Goal: Information Seeking & Learning: Learn about a topic

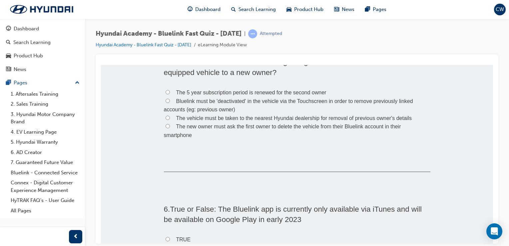
scroll to position [512, 0]
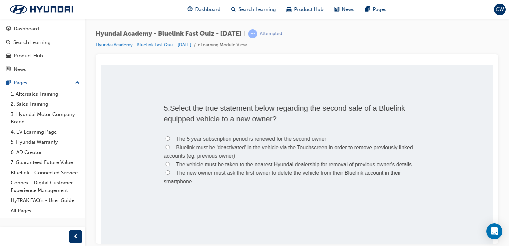
drag, startPoint x: 491, startPoint y: 102, endPoint x: 597, endPoint y: 174, distance: 128.4
click at [166, 147] on input "Bluelink must be 'deactivated' in the vehicle via the Touchscreen in order to r…" at bounding box center [168, 147] width 4 height 4
radio input "true"
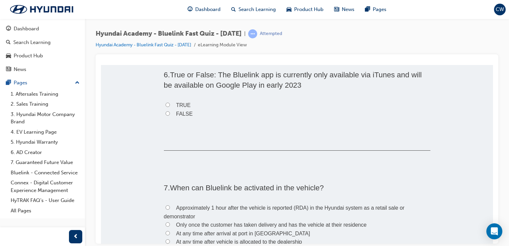
scroll to position [700, 0]
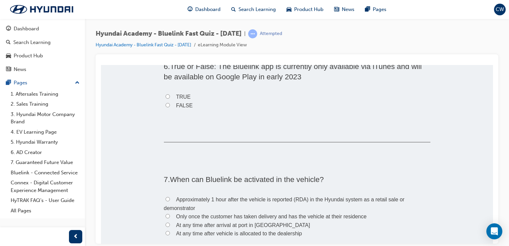
click at [166, 104] on input "FALSE" at bounding box center [168, 105] width 4 height 4
radio input "true"
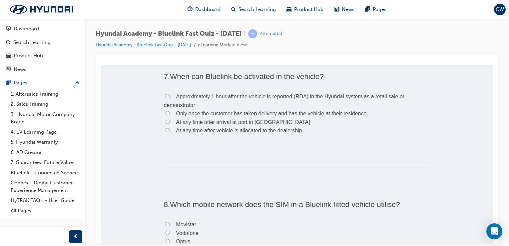
scroll to position [807, 0]
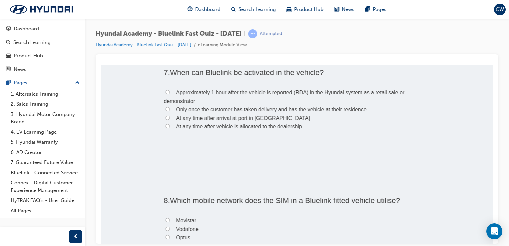
click at [166, 107] on input "Only once the customer has taken delivery and has the vehicle at their residence" at bounding box center [168, 109] width 4 height 4
radio input "true"
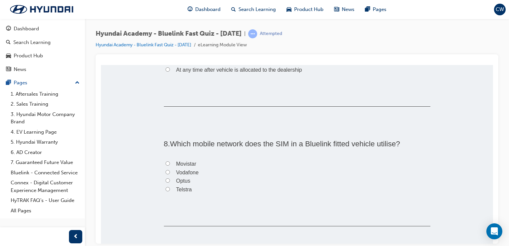
scroll to position [885, 0]
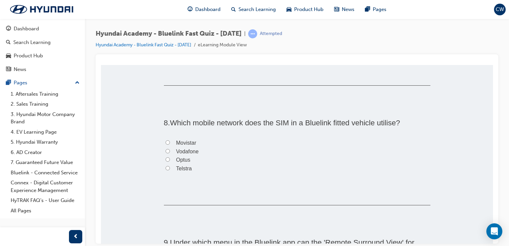
click at [166, 167] on input "Telstra" at bounding box center [168, 168] width 4 height 4
radio input "true"
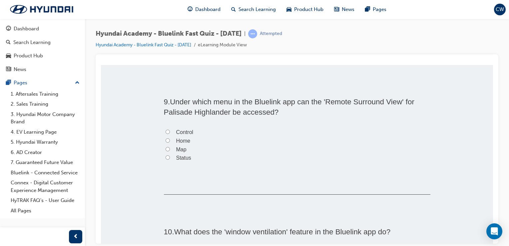
scroll to position [1034, 0]
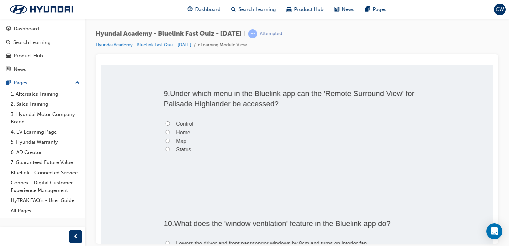
click at [166, 131] on input "Home" at bounding box center [168, 132] width 4 height 4
radio input "true"
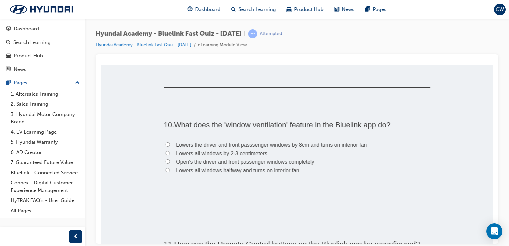
scroll to position [1137, 0]
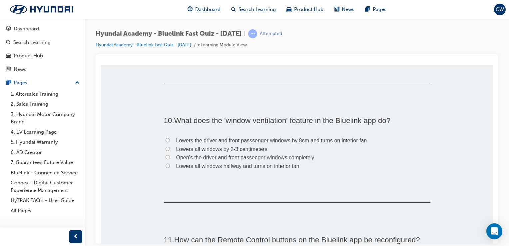
click at [166, 147] on input "Lowers all windows by 2-3 centimeters" at bounding box center [168, 148] width 4 height 4
radio input "true"
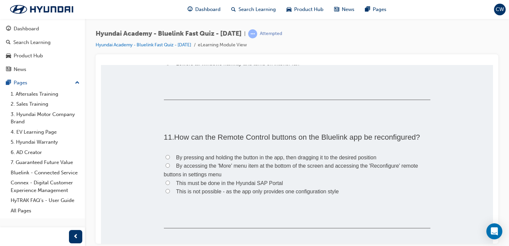
scroll to position [1260, 0]
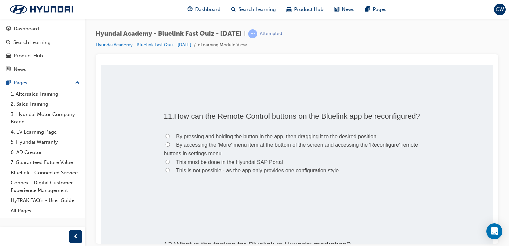
click at [166, 144] on input "By accessing the 'More' menu item at the bottom of the screen and accessing the…" at bounding box center [168, 144] width 4 height 4
radio input "true"
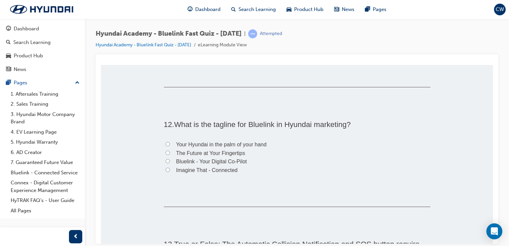
scroll to position [1388, 0]
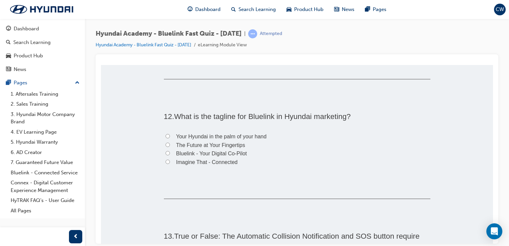
click at [166, 136] on input "Your Hyundai in the palm of your hand" at bounding box center [168, 136] width 4 height 4
radio input "true"
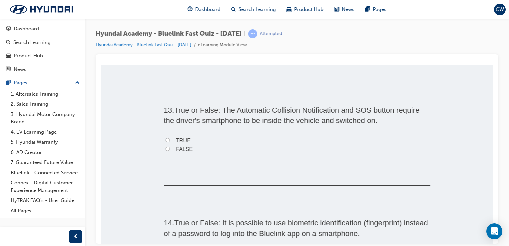
scroll to position [1531, 0]
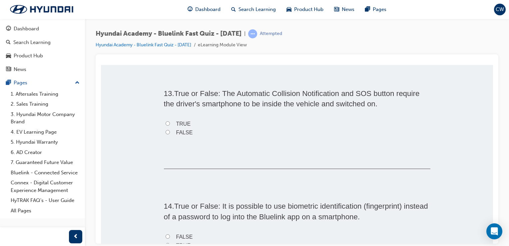
click at [164, 131] on label "FALSE" at bounding box center [297, 132] width 266 height 9
click at [166, 131] on input "FALSE" at bounding box center [168, 132] width 4 height 4
radio input "true"
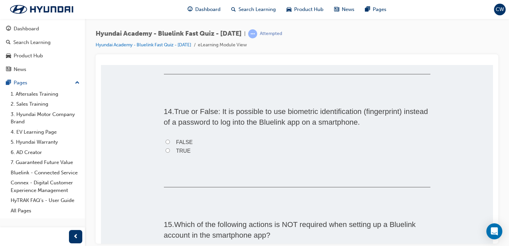
scroll to position [1621, 0]
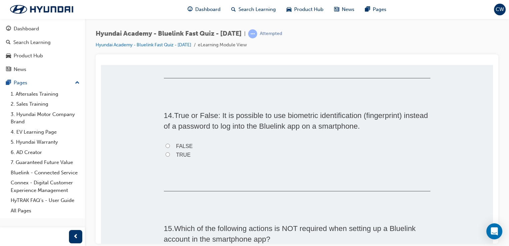
click at [166, 152] on input "TRUE" at bounding box center [168, 154] width 4 height 4
radio input "true"
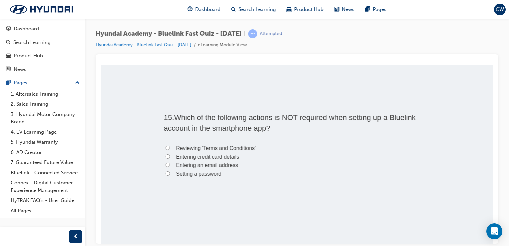
scroll to position [1736, 0]
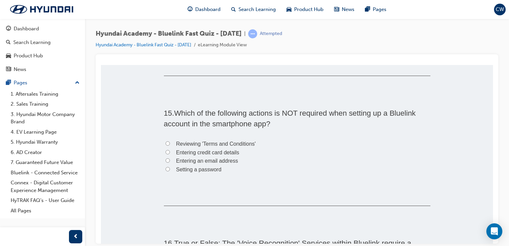
click at [166, 151] on input "Entering credit card details" at bounding box center [168, 152] width 4 height 4
radio input "true"
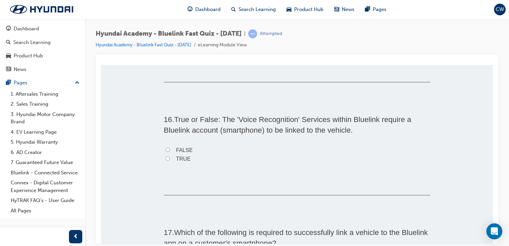
scroll to position [1864, 0]
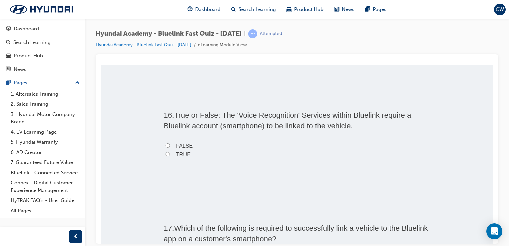
click at [166, 153] on input "TRUE" at bounding box center [168, 154] width 4 height 4
radio input "true"
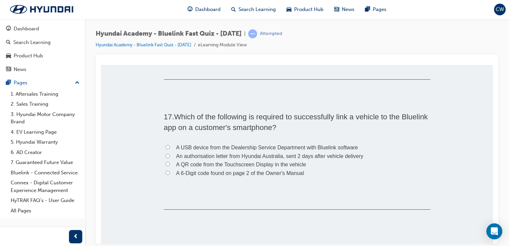
scroll to position [1988, 0]
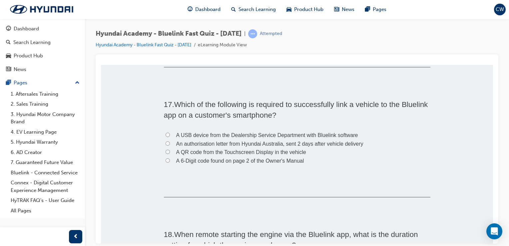
click at [166, 150] on input "A QR code from the Touchscreen Display in the vehicle" at bounding box center [168, 151] width 4 height 4
radio input "true"
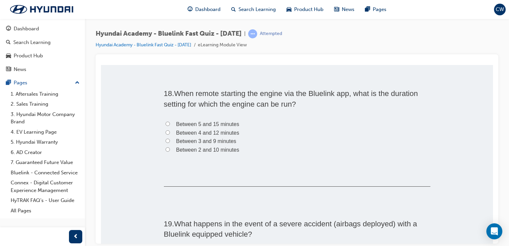
scroll to position [2137, 0]
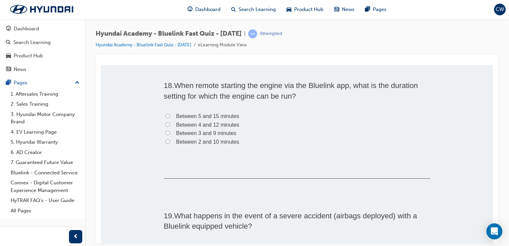
click at [166, 140] on input "Between 2 and 10 minutes" at bounding box center [168, 141] width 4 height 4
radio input "true"
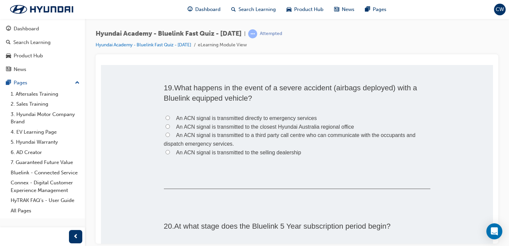
scroll to position [2273, 0]
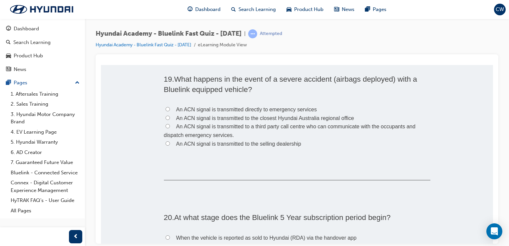
drag, startPoint x: 490, startPoint y: 215, endPoint x: 591, endPoint y: 289, distance: 125.2
click at [166, 127] on input "An ACN signal is transmitted to a third party call centre who can communicate w…" at bounding box center [168, 126] width 4 height 4
radio input "true"
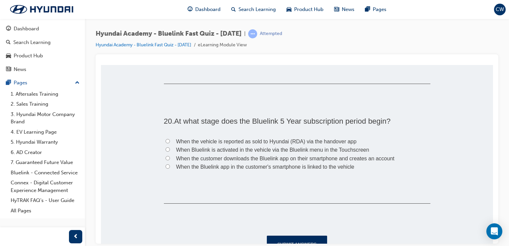
scroll to position [2390, 0]
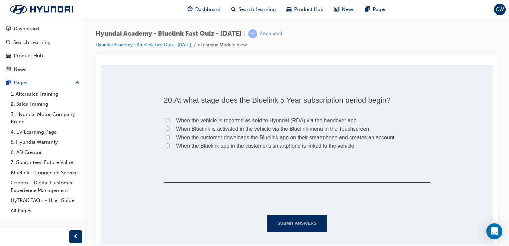
drag, startPoint x: 489, startPoint y: 219, endPoint x: 595, endPoint y: 295, distance: 130.4
click at [166, 118] on input "When the vehicle is reported as sold to Hyundai (RDA) via the handover app" at bounding box center [168, 120] width 4 height 4
radio input "true"
click at [288, 226] on button "Submit Answers" at bounding box center [297, 222] width 61 height 17
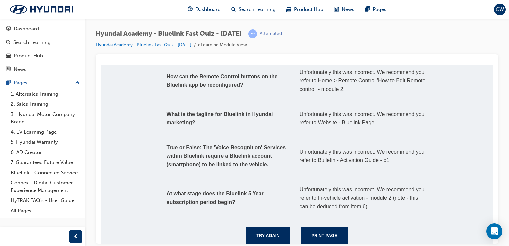
scroll to position [290, 0]
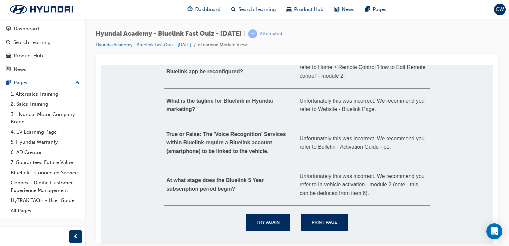
drag, startPoint x: 491, startPoint y: 211, endPoint x: 609, endPoint y: 286, distance: 140.4
click at [35, 40] on div "Search Learning" at bounding box center [31, 43] width 37 height 8
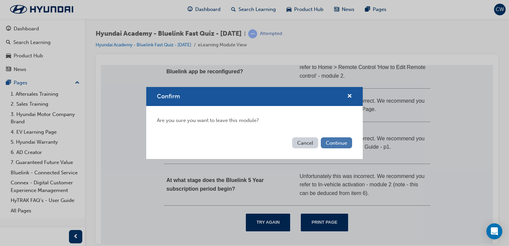
click at [339, 145] on button "Continue" at bounding box center [336, 142] width 31 height 11
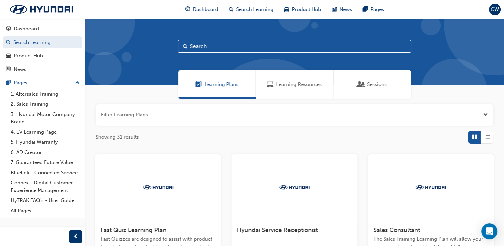
click at [497, 9] on span "CW" at bounding box center [495, 10] width 8 height 8
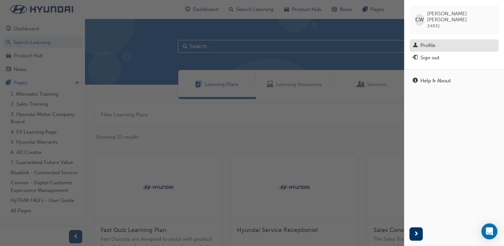
click at [421, 44] on link "Profile" at bounding box center [453, 45] width 89 height 12
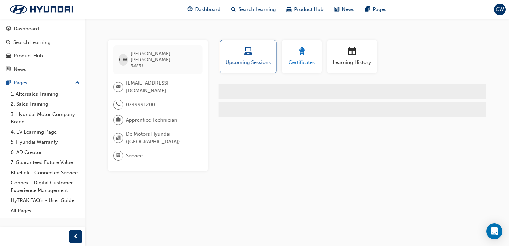
click at [298, 62] on span "Certificates" at bounding box center [302, 63] width 30 height 8
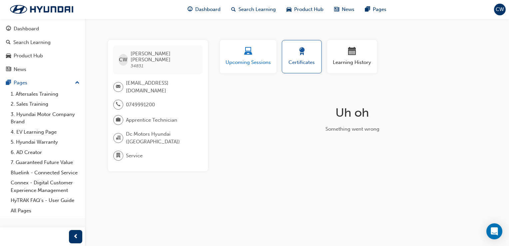
click at [247, 54] on span "laptop-icon" at bounding box center [248, 51] width 8 height 9
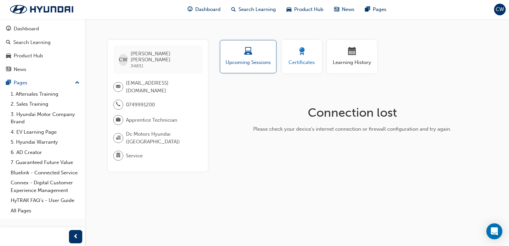
click at [298, 59] on span "Certificates" at bounding box center [302, 63] width 30 height 8
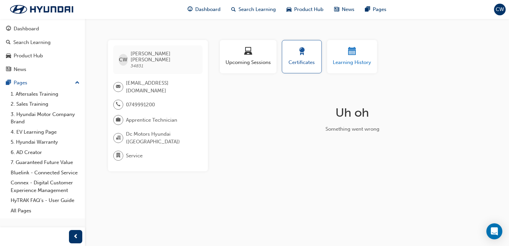
click at [336, 54] on div "button" at bounding box center [352, 52] width 40 height 10
click at [296, 56] on div "button" at bounding box center [302, 52] width 30 height 10
click at [249, 51] on span "laptop-icon" at bounding box center [248, 51] width 8 height 9
